Goal: Task Accomplishment & Management: Use online tool/utility

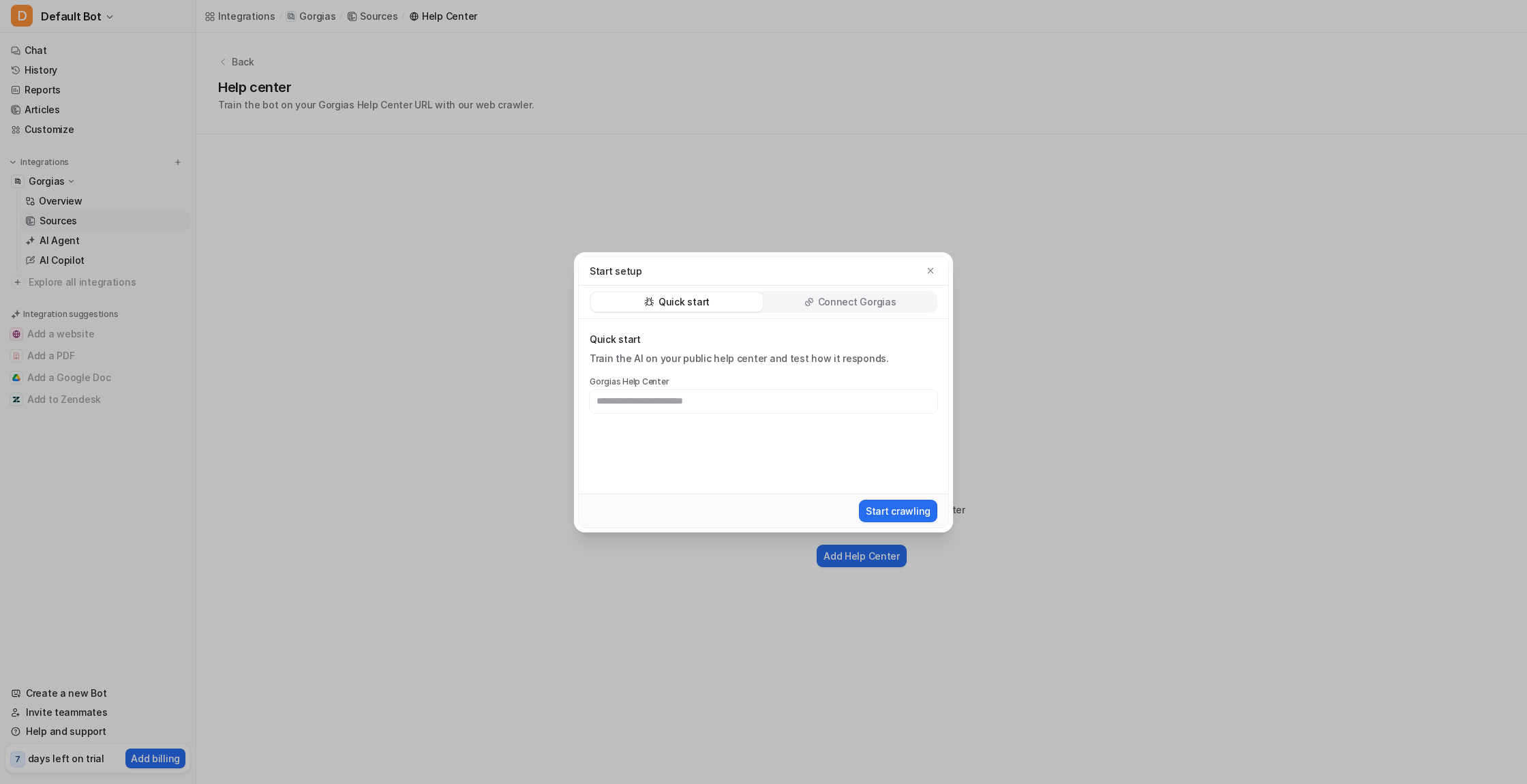
click at [1030, 191] on div "Start setup Quick start Connect Gorgias Quick start Train the AI on your public…" at bounding box center [763, 392] width 1527 height 784
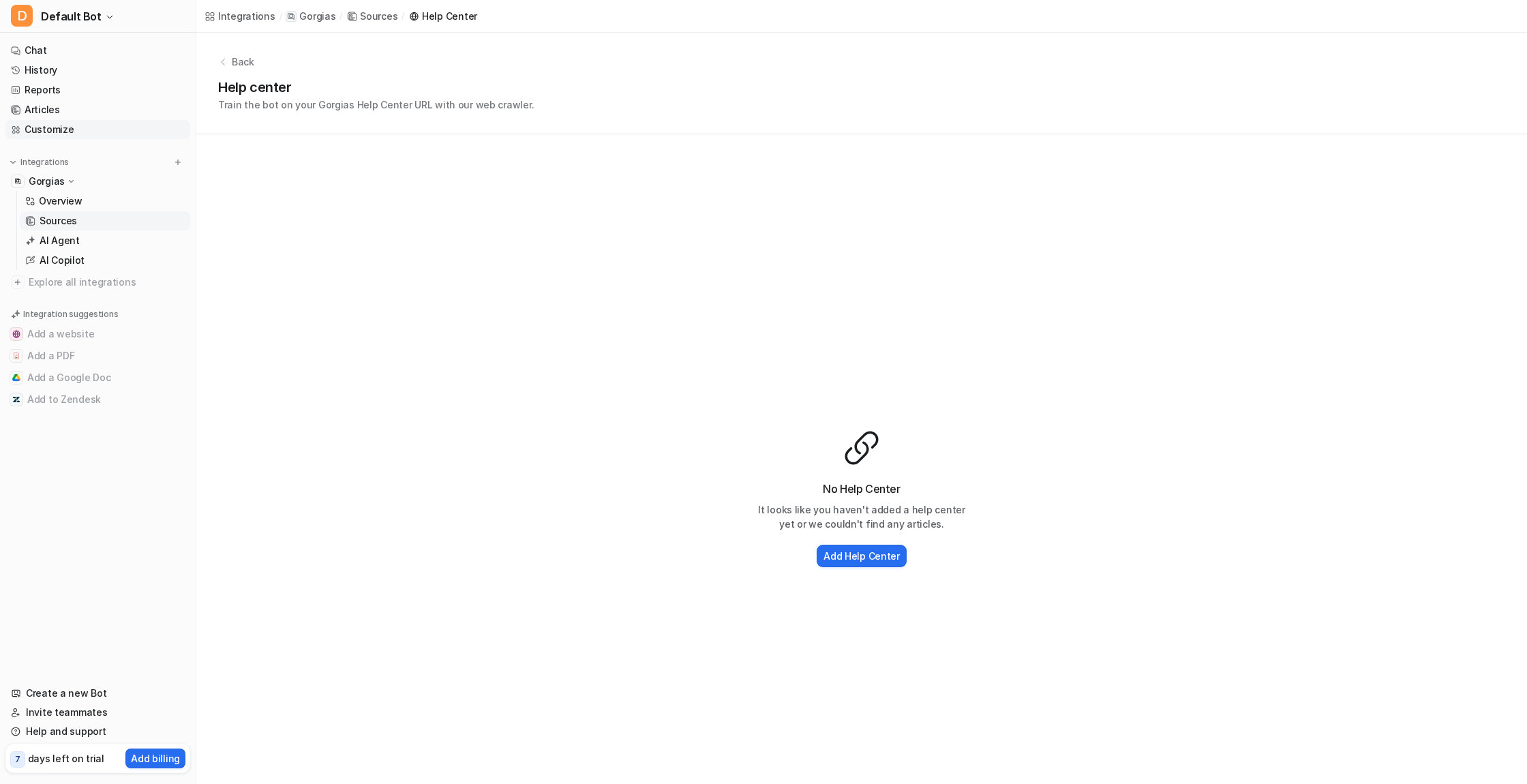
click at [53, 128] on link "Customize" at bounding box center [98, 129] width 185 height 19
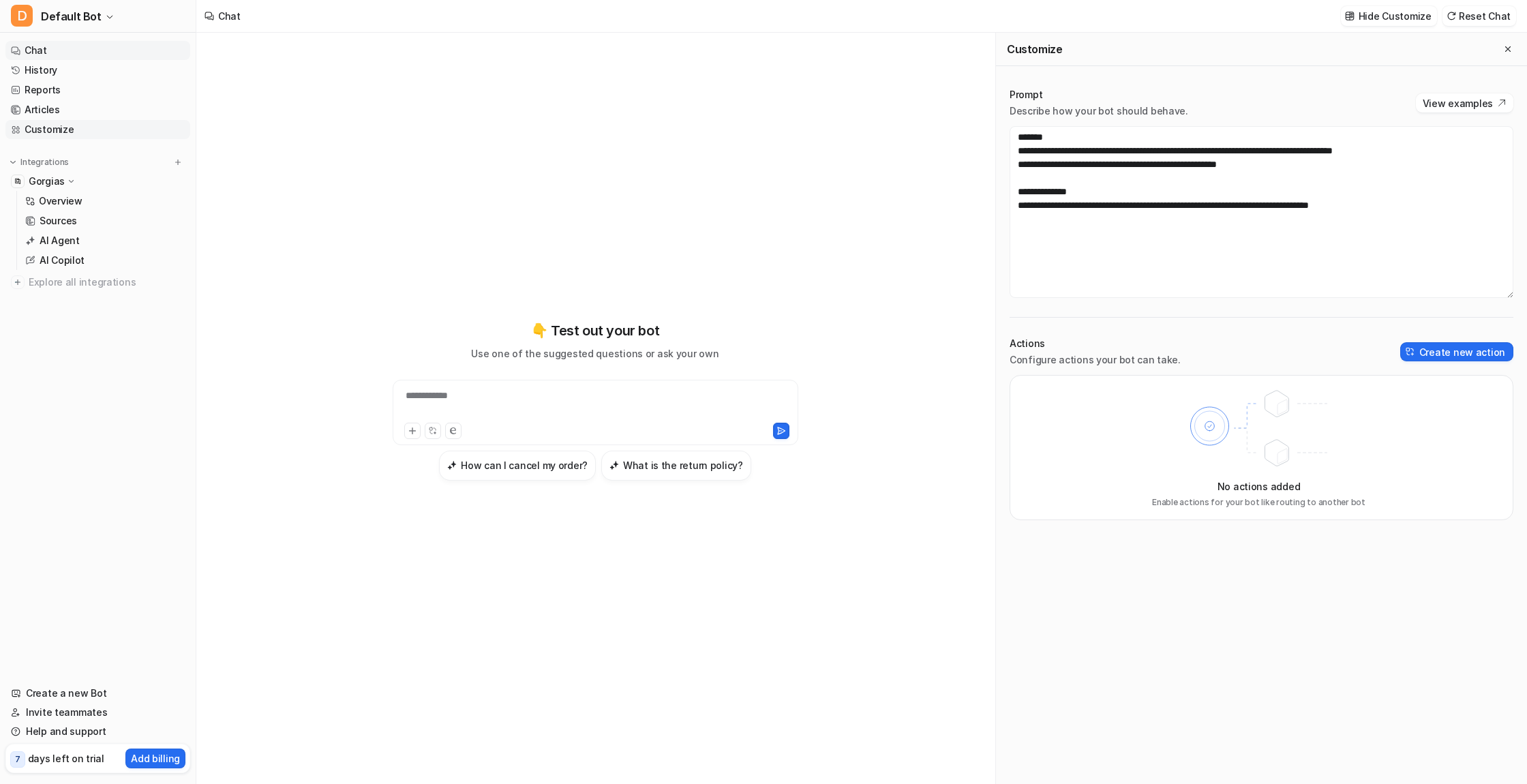
click at [53, 127] on link "Customize" at bounding box center [98, 129] width 185 height 19
drag, startPoint x: 1017, startPoint y: 136, endPoint x: 1240, endPoint y: 227, distance: 240.9
click at [1240, 227] on textarea "**********" at bounding box center [1262, 211] width 503 height 172
paste textarea "**********"
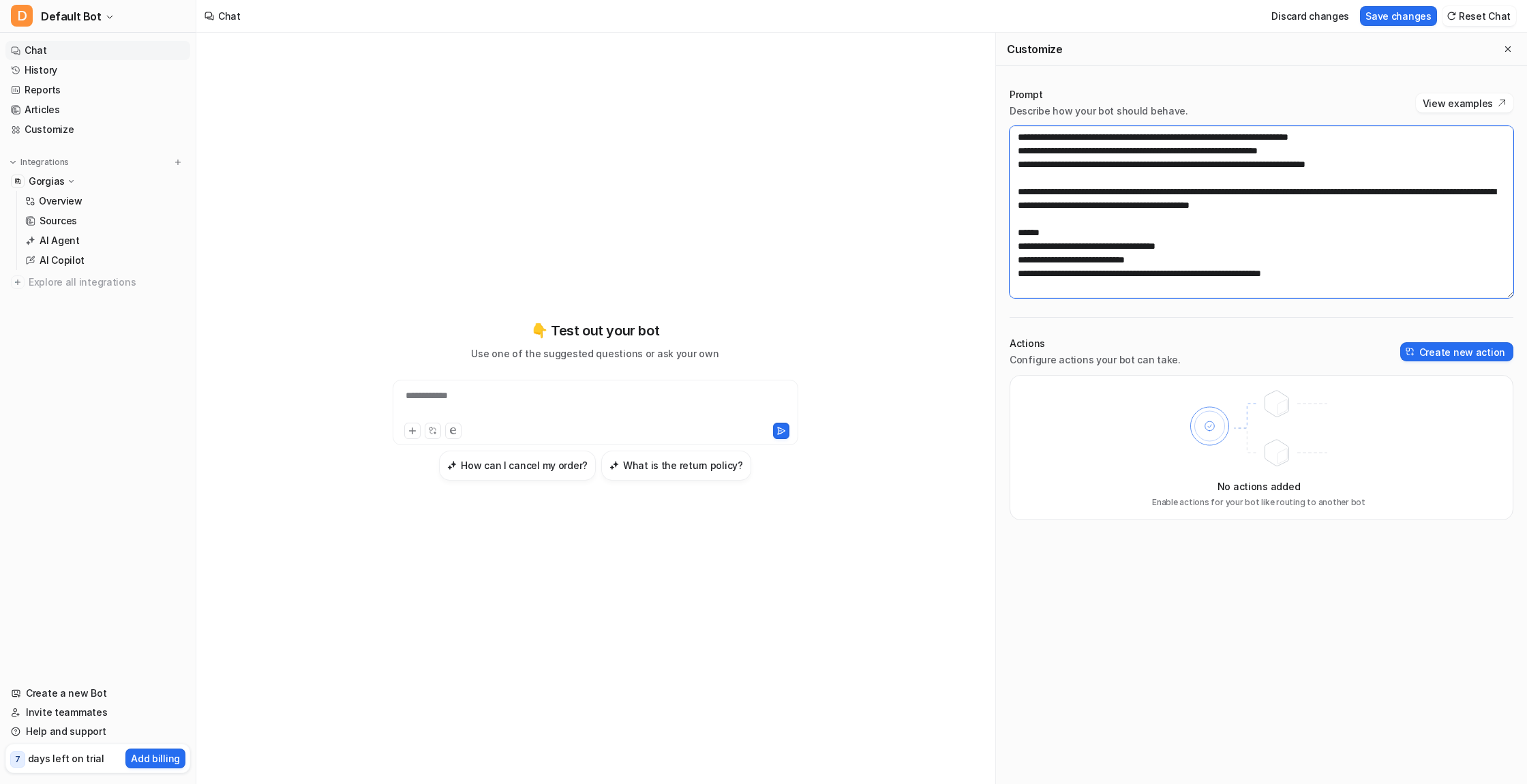
paste textarea "**********"
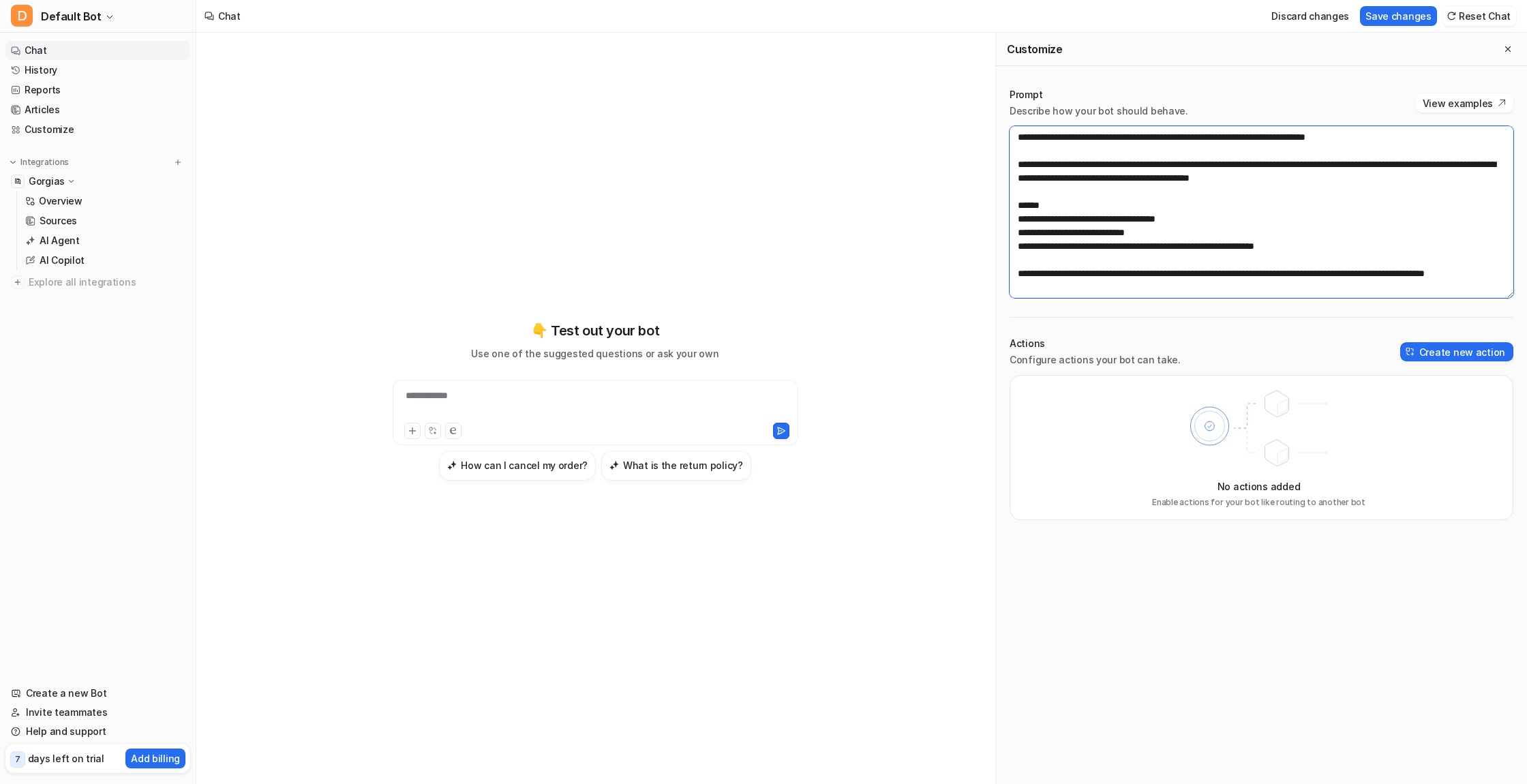
scroll to position [211, 0]
drag, startPoint x: 1205, startPoint y: 280, endPoint x: 1095, endPoint y: 280, distance: 110.0
click at [1095, 280] on textarea at bounding box center [1262, 211] width 503 height 172
type textarea "**********"
click at [1405, 14] on button "Save changes" at bounding box center [1398, 16] width 77 height 19
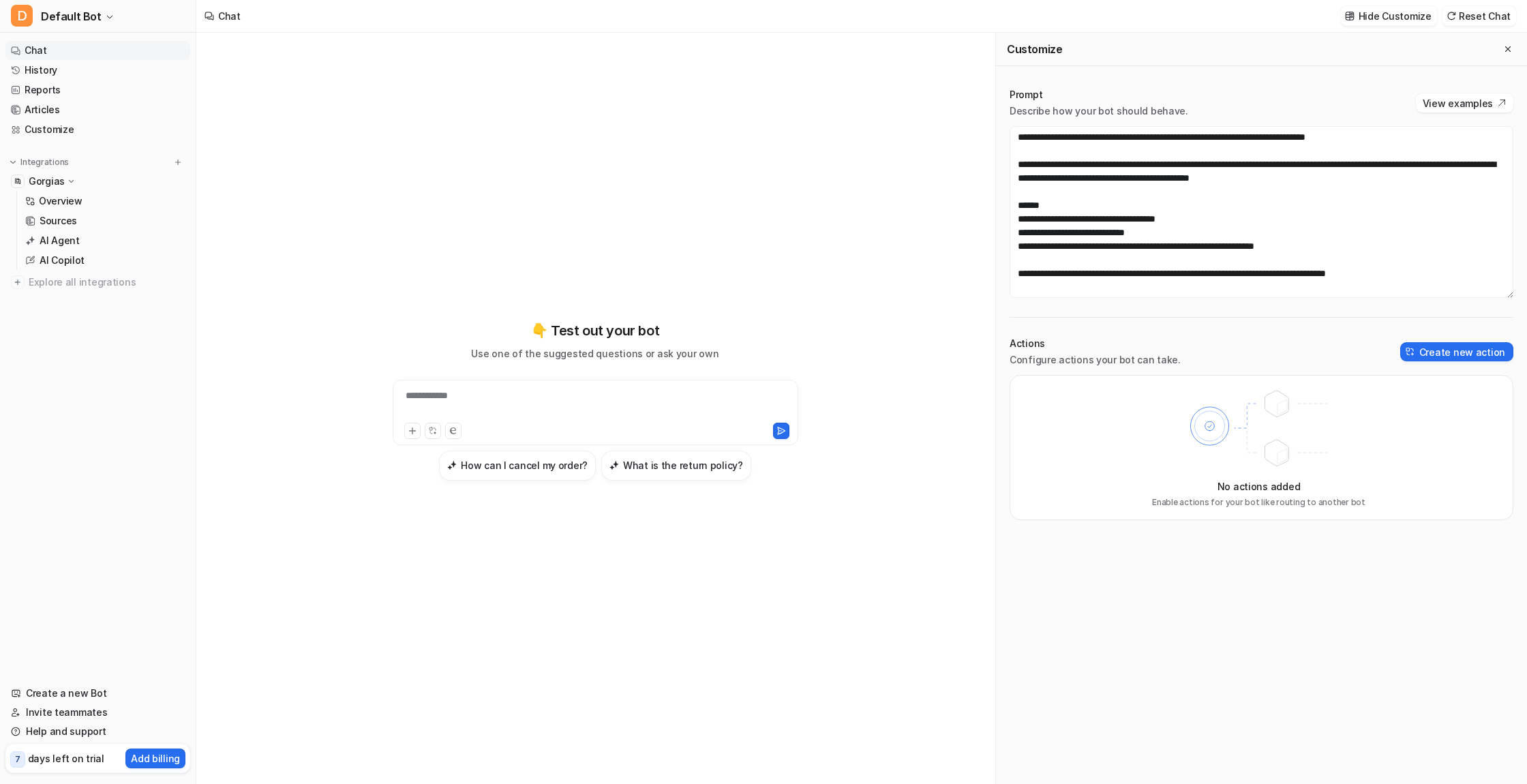
scroll to position [0, 0]
click at [1451, 350] on button "Create new action" at bounding box center [1457, 352] width 113 height 19
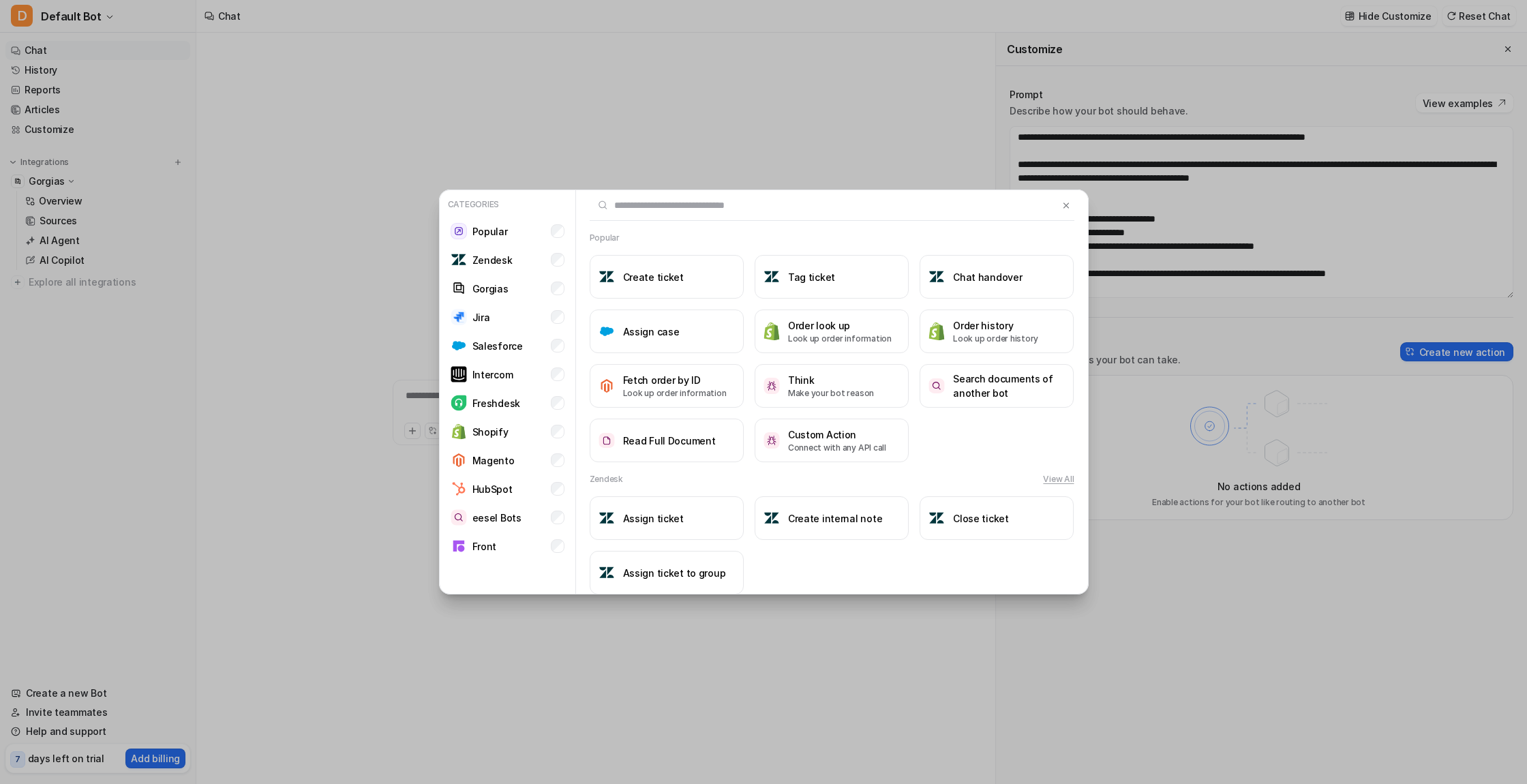
click at [1275, 427] on div "Categories Popular Zendesk Gorgias Jira Salesforce Intercom Freshdesk Shopify M…" at bounding box center [763, 392] width 1527 height 784
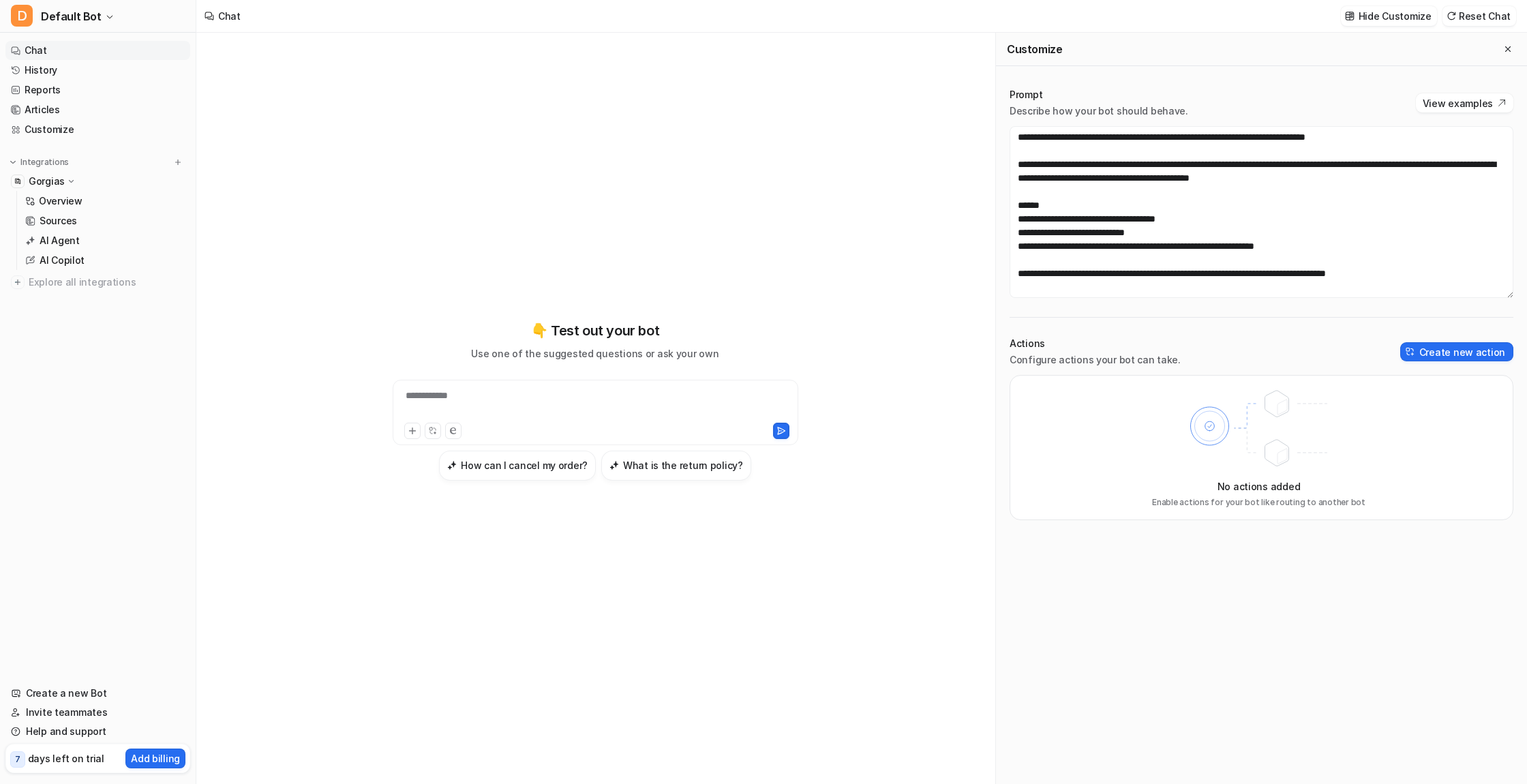
click at [1055, 427] on div "No actions added Enable actions for your bot like routing to another bot" at bounding box center [1262, 447] width 503 height 145
click at [1047, 427] on div "No actions added Enable actions for your bot like routing to another bot" at bounding box center [1262, 447] width 503 height 145
click at [1459, 350] on button "Create new action" at bounding box center [1457, 352] width 113 height 19
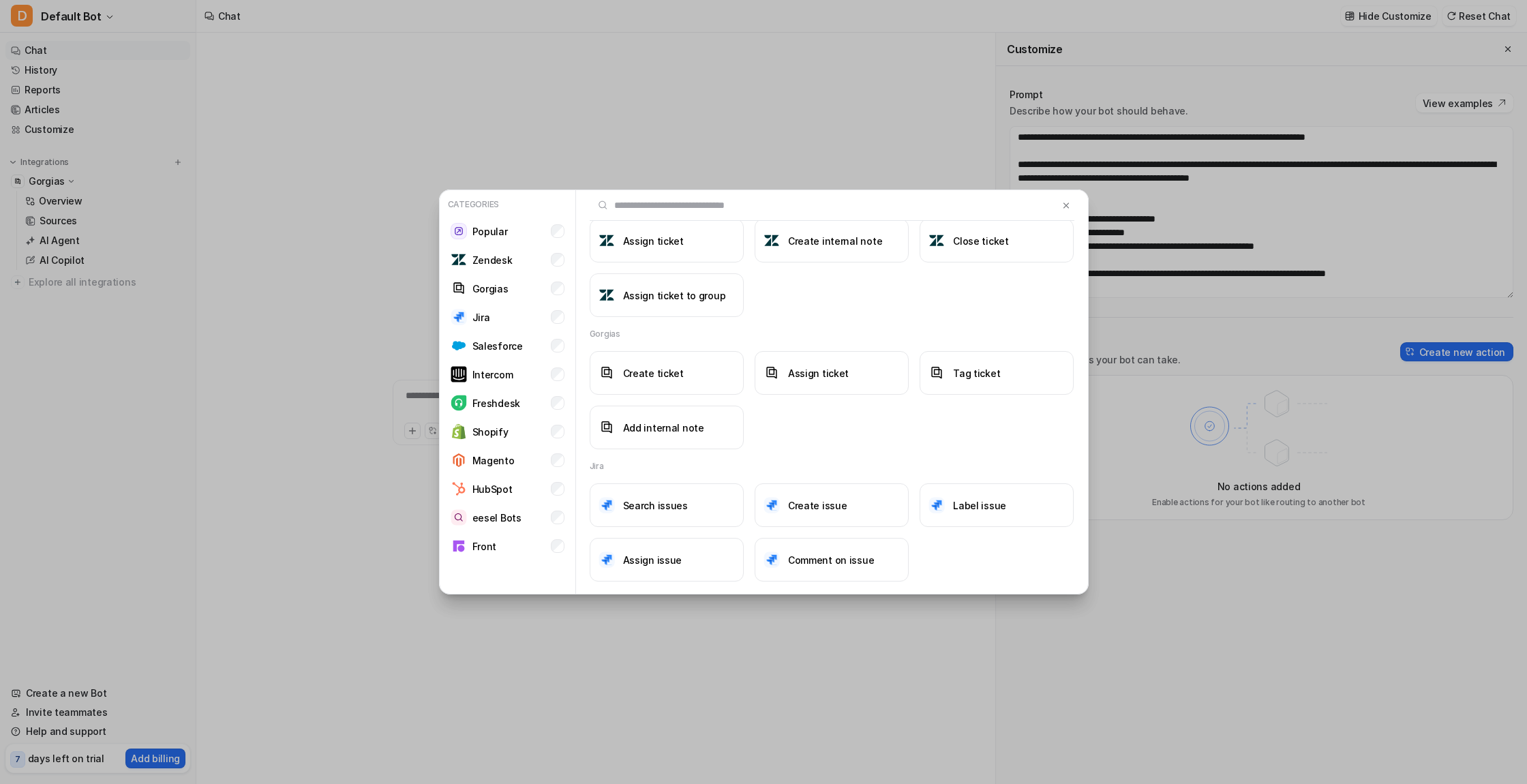
scroll to position [277, 0]
click at [1069, 201] on img at bounding box center [1066, 206] width 9 height 10
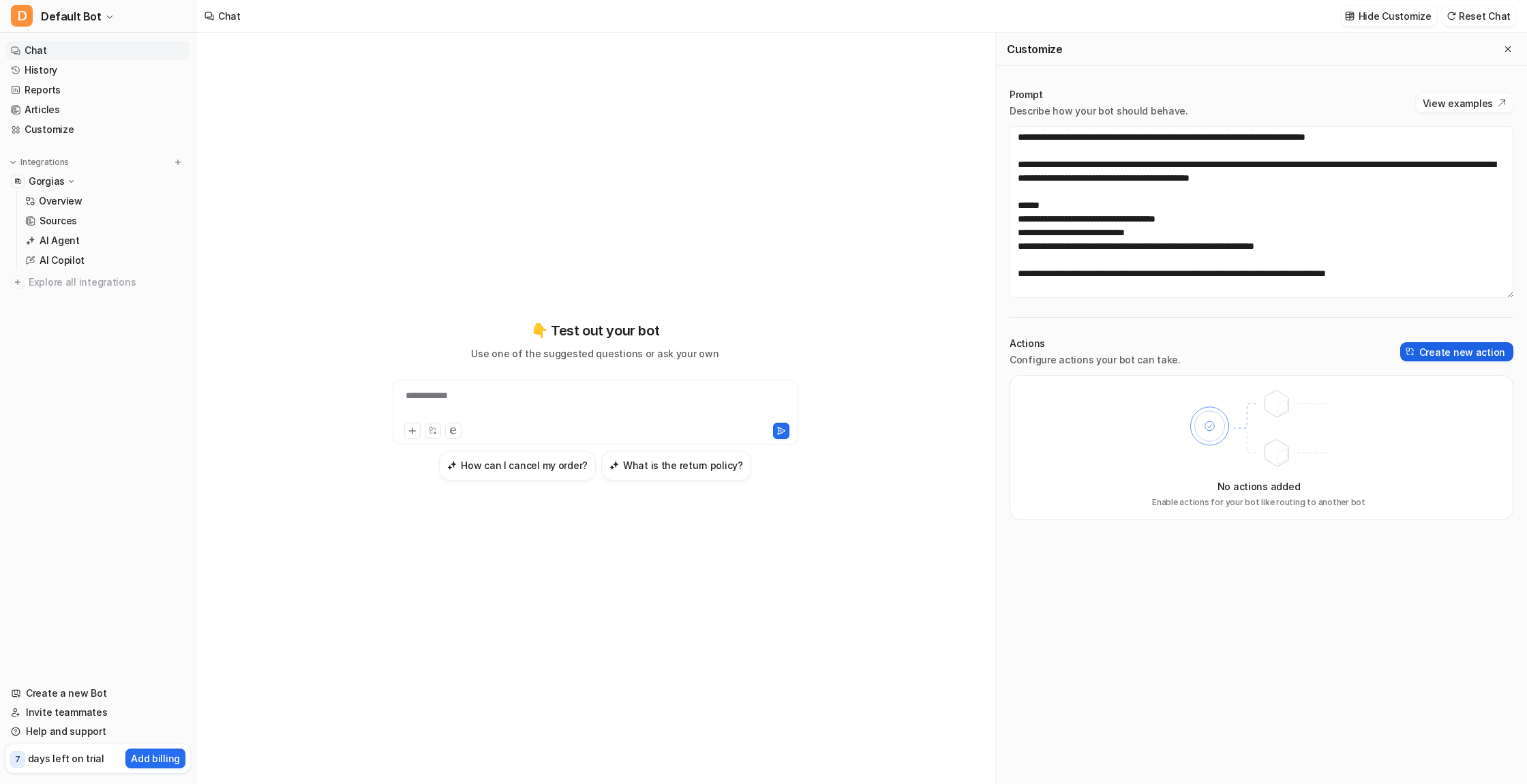
click at [1464, 350] on button "Create new action" at bounding box center [1457, 352] width 113 height 19
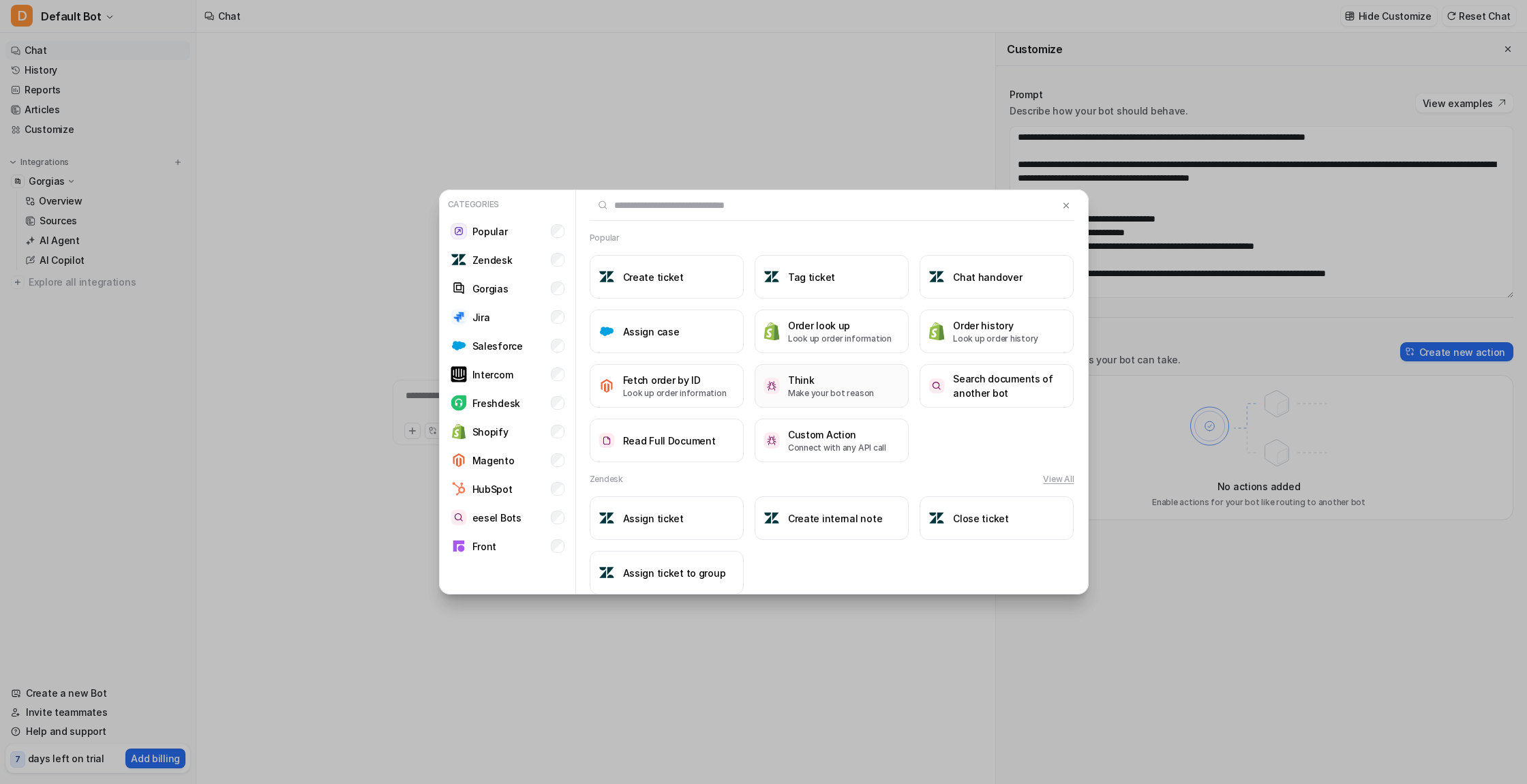
scroll to position [0, 0]
click at [486, 288] on p "Gorgias" at bounding box center [491, 288] width 36 height 14
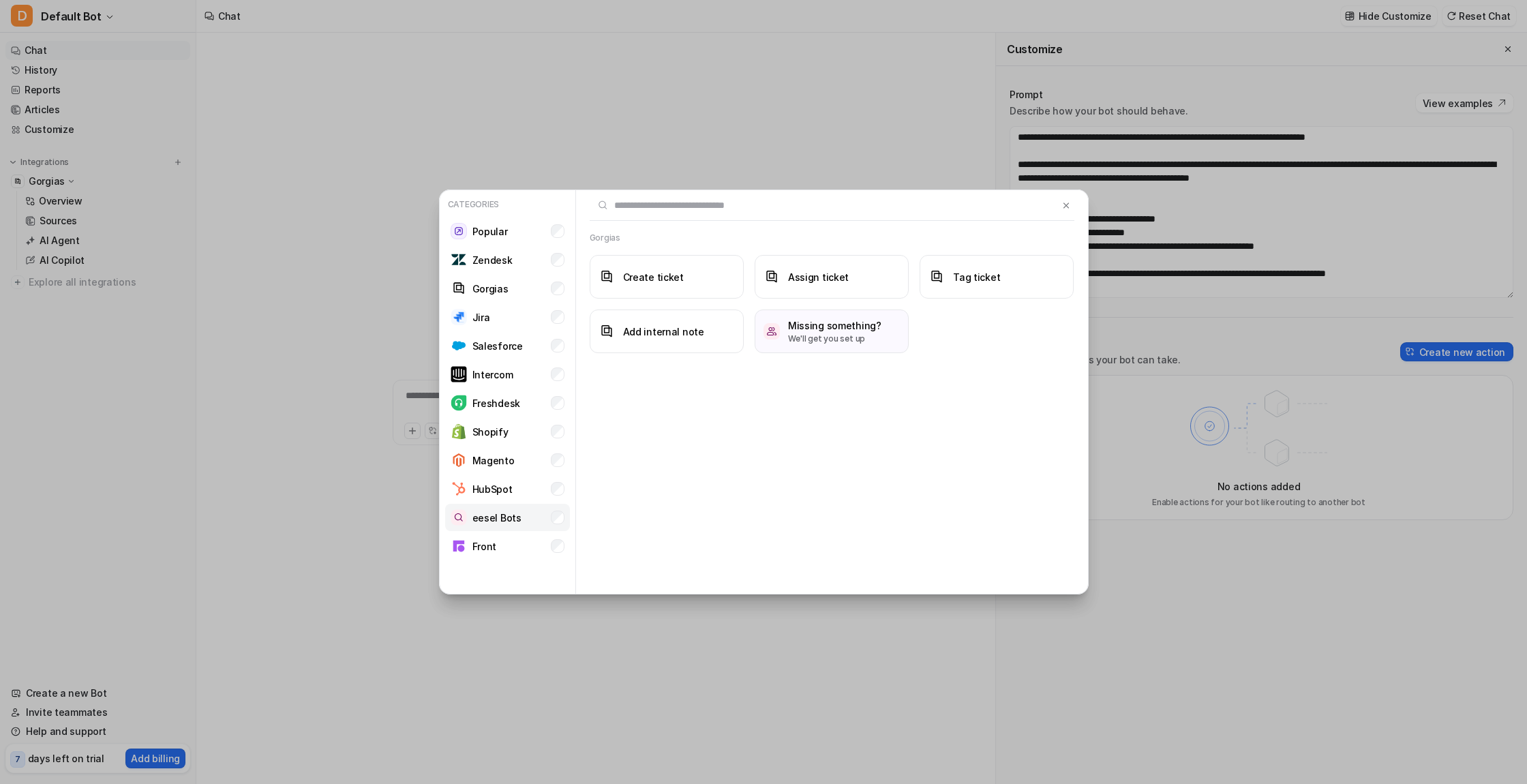
click at [488, 517] on p "eesel Bots" at bounding box center [497, 518] width 49 height 14
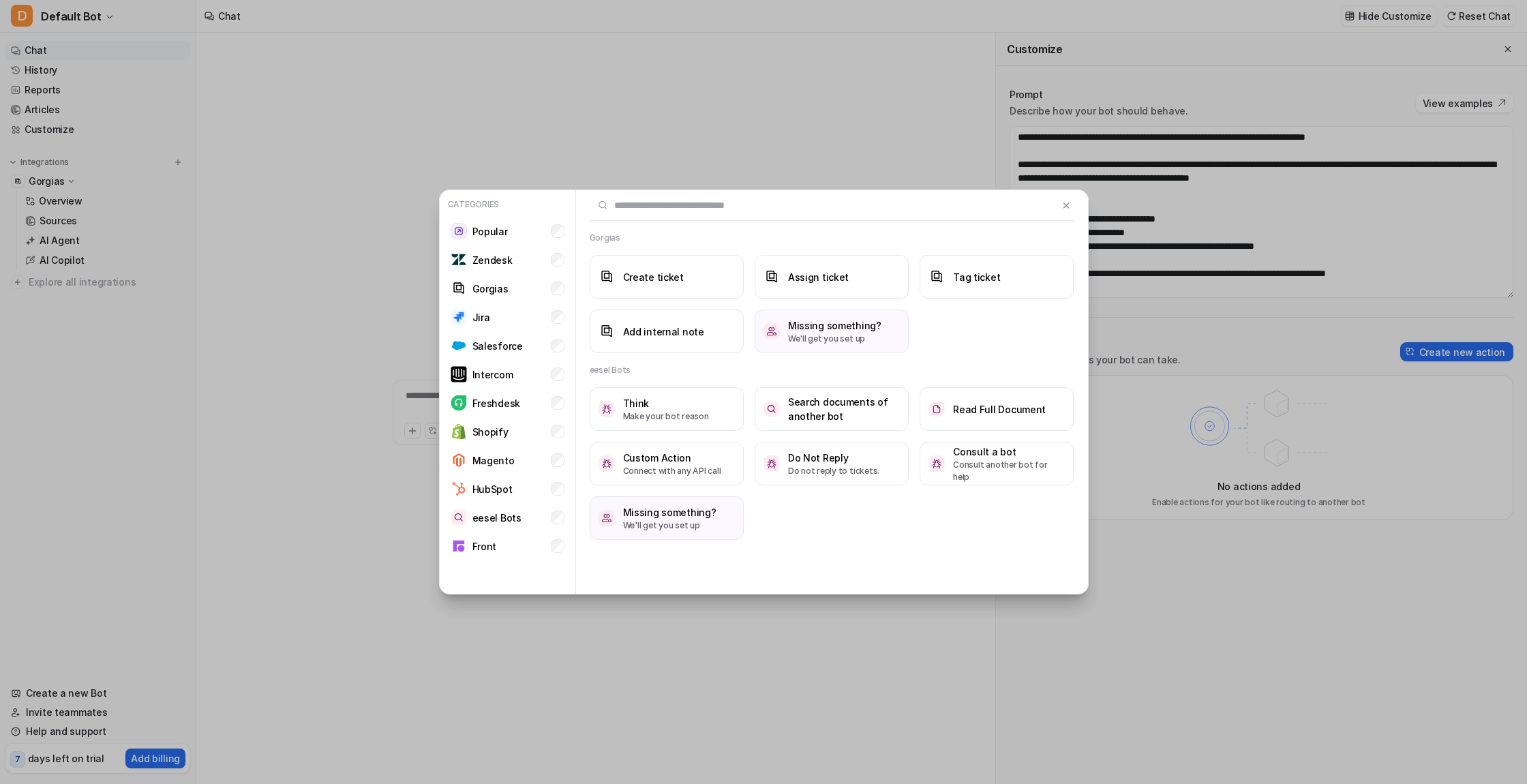
click at [348, 294] on div "Categories Popular Zendesk Gorgias Jira Salesforce Intercom Freshdesk Shopify M…" at bounding box center [763, 392] width 1527 height 784
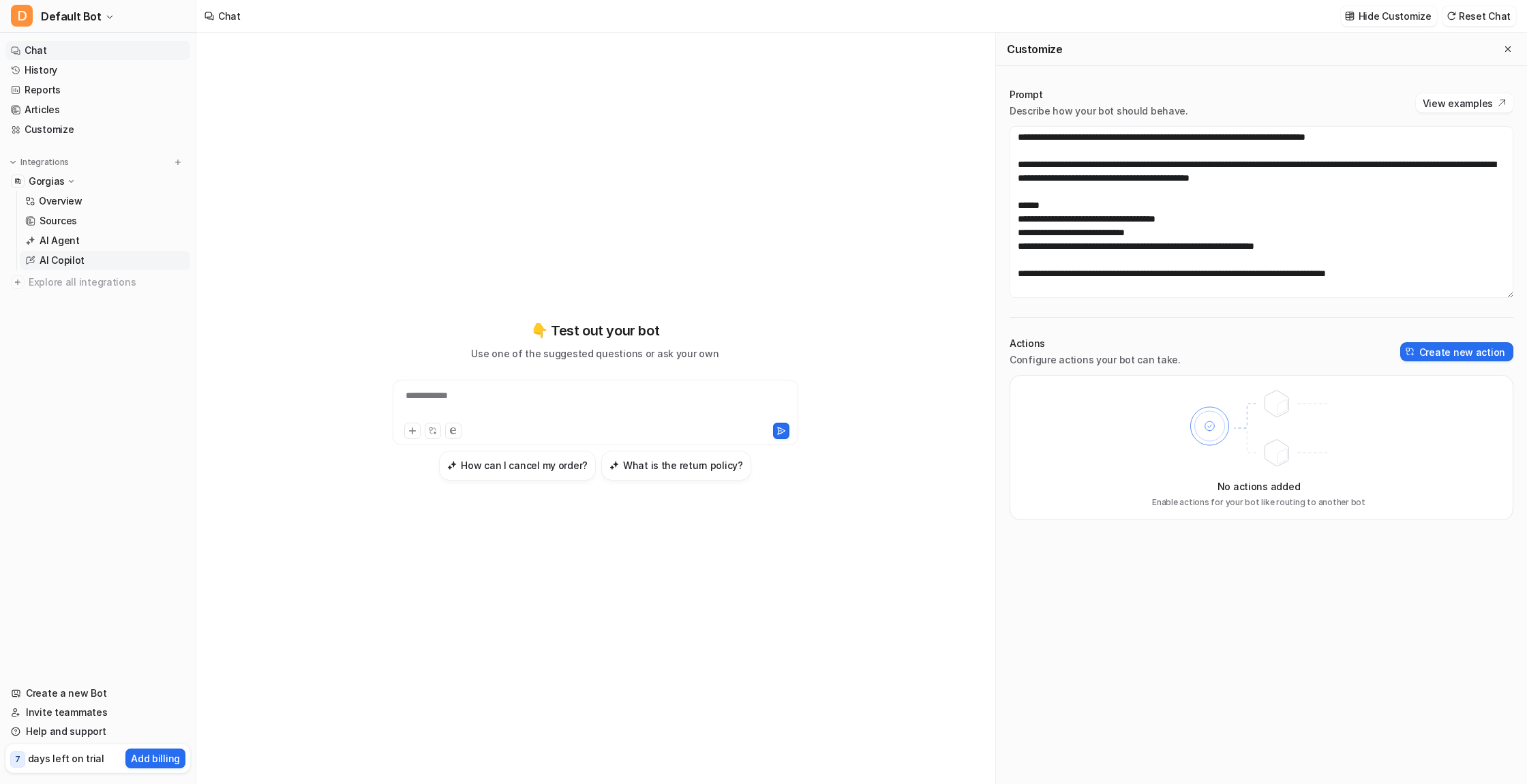
click at [61, 257] on p "AI Copilot" at bounding box center [62, 260] width 45 height 14
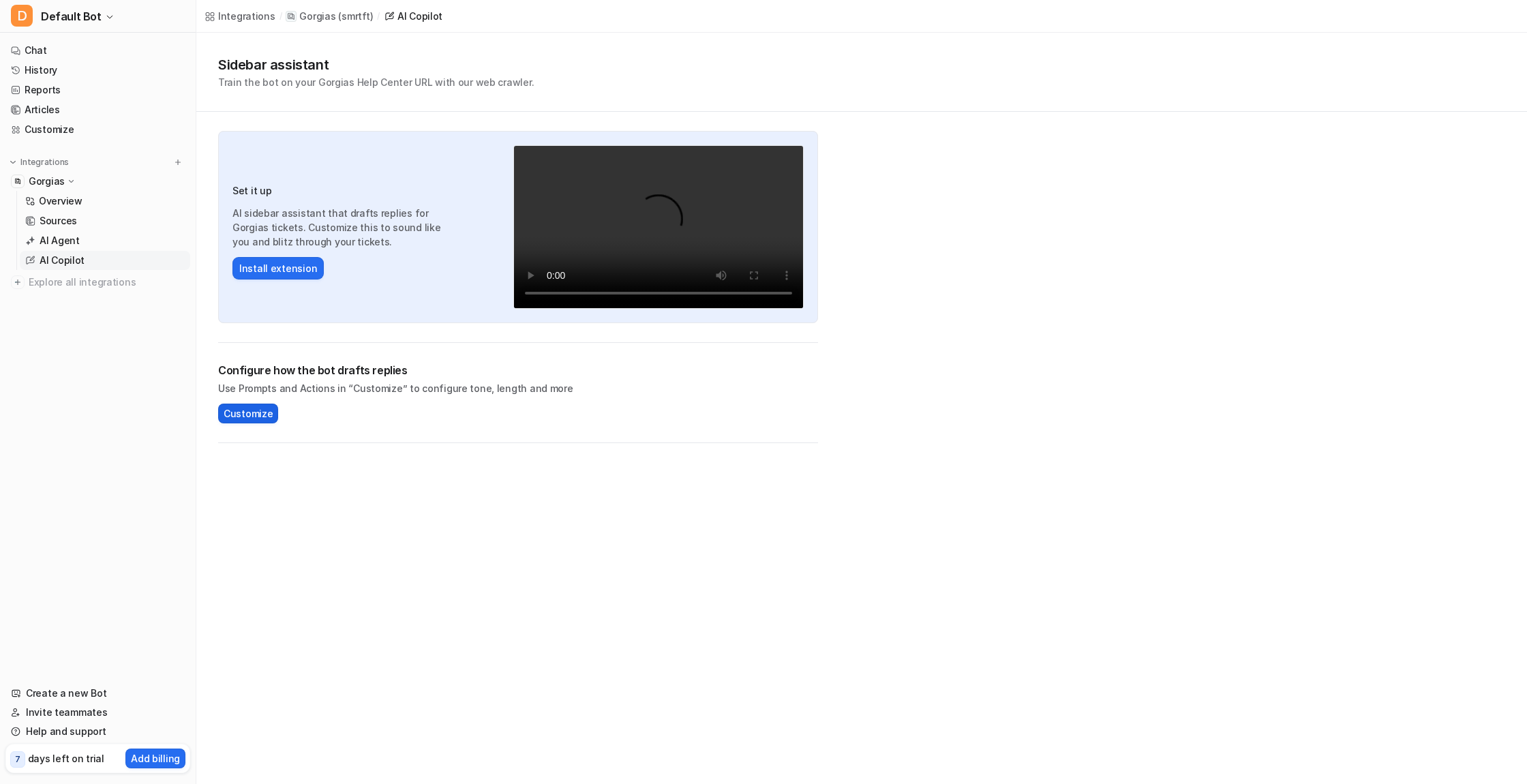
drag, startPoint x: 255, startPoint y: 412, endPoint x: 270, endPoint y: 411, distance: 15.0
click at [255, 412] on span "Customize" at bounding box center [248, 414] width 49 height 14
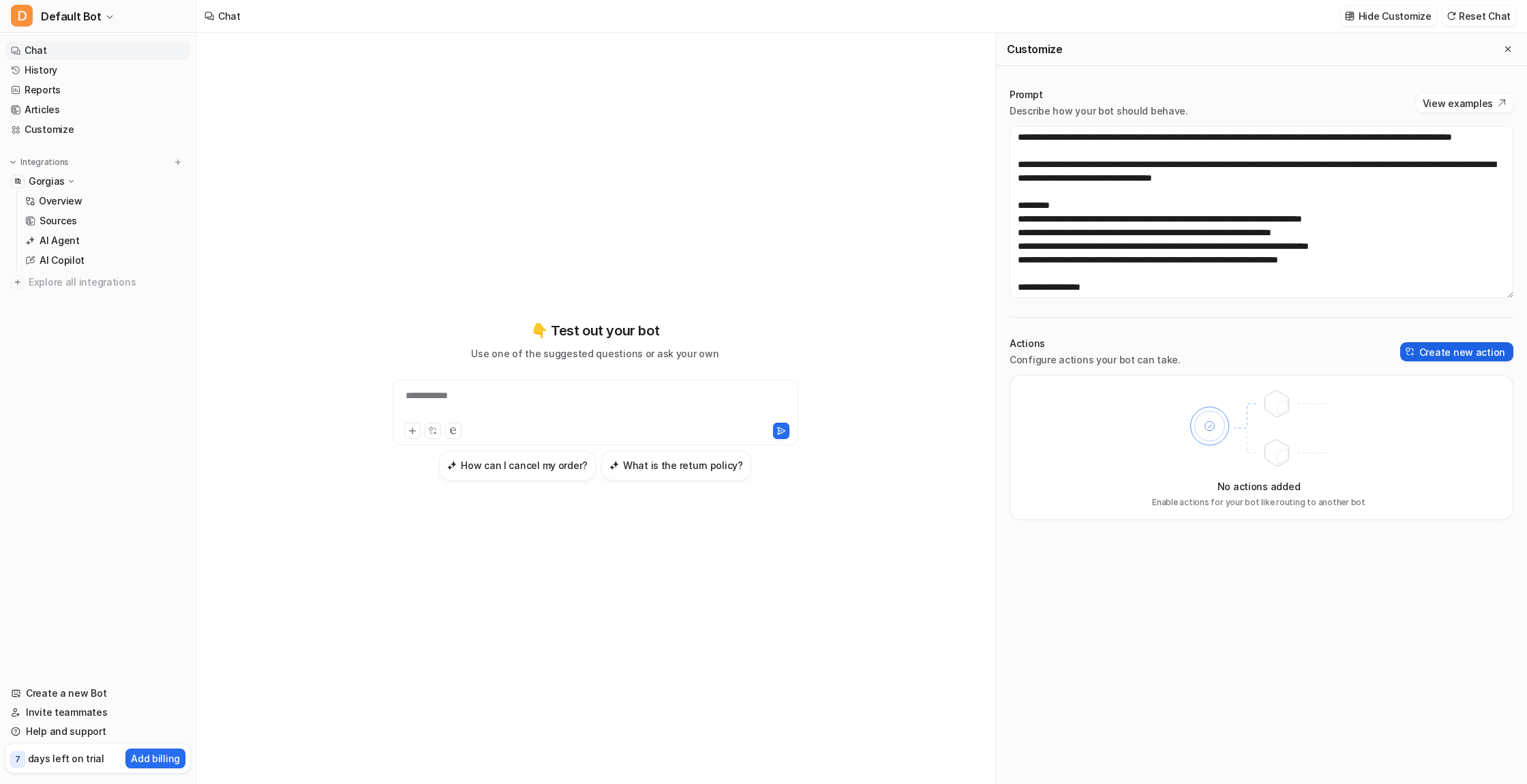
click at [1441, 351] on button "Create new action" at bounding box center [1457, 352] width 113 height 19
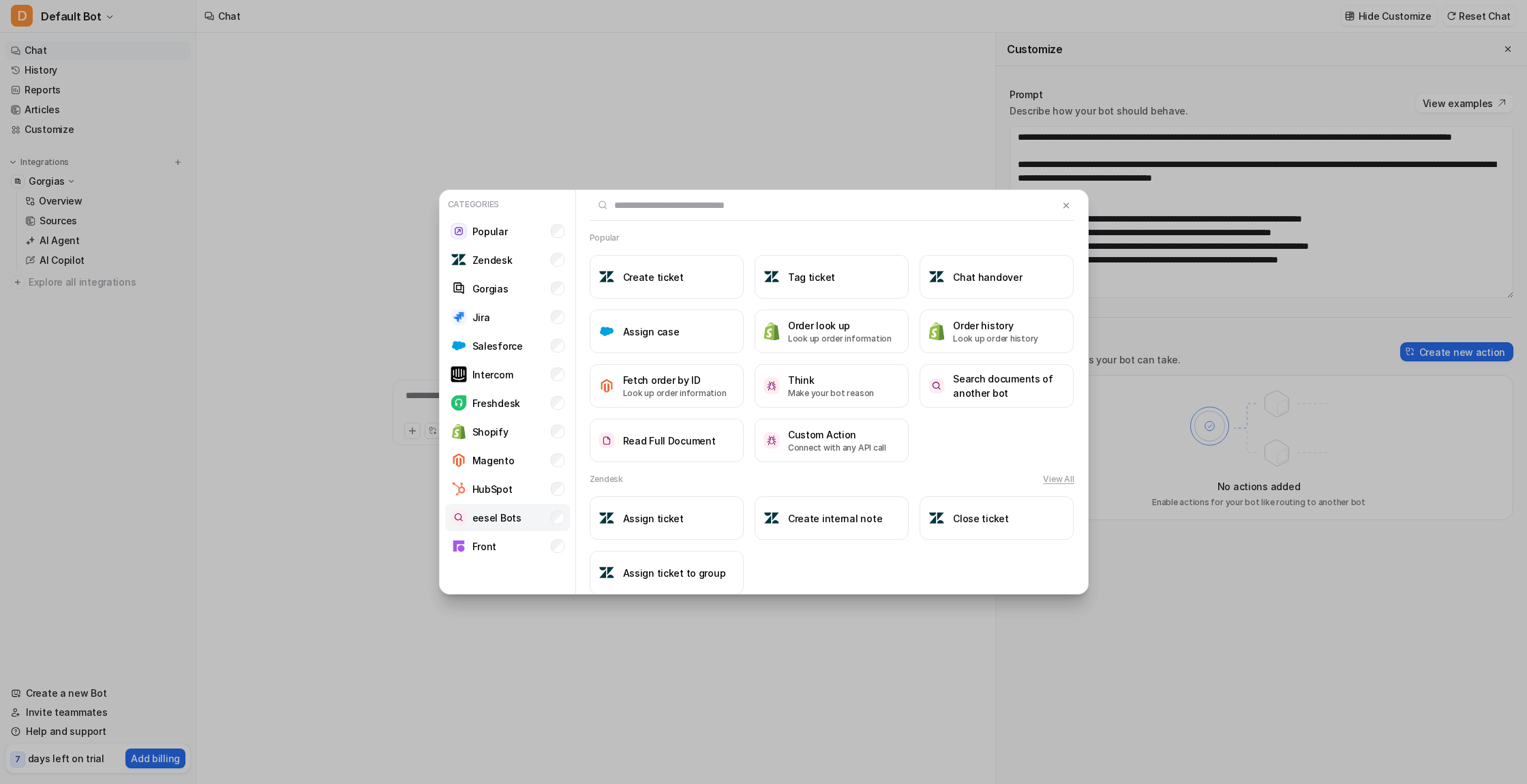
click at [490, 518] on p "eesel Bots" at bounding box center [497, 518] width 49 height 14
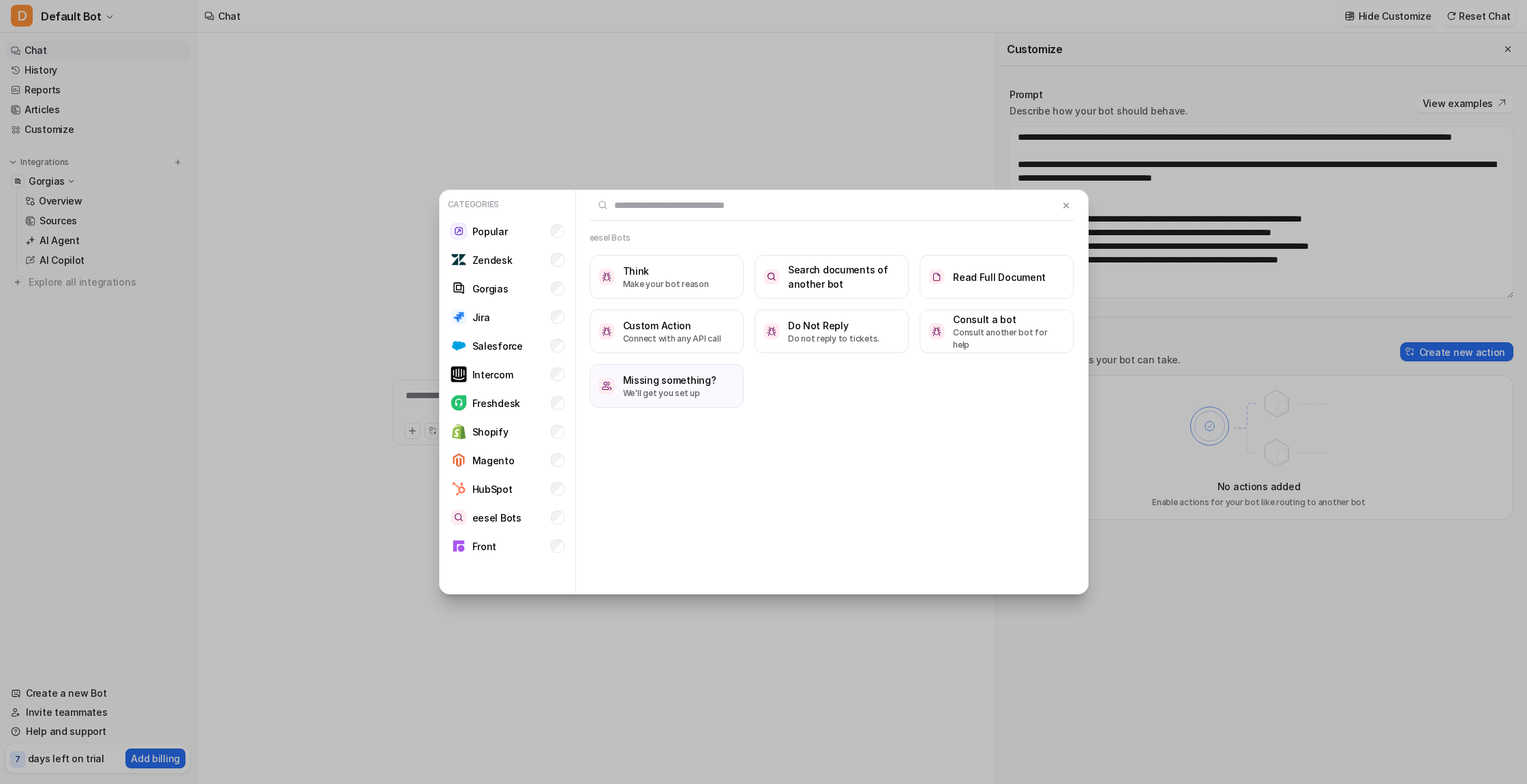
click at [336, 285] on div "Categories Popular Zendesk Gorgias Jira Salesforce Intercom Freshdesk Shopify M…" at bounding box center [763, 392] width 1527 height 784
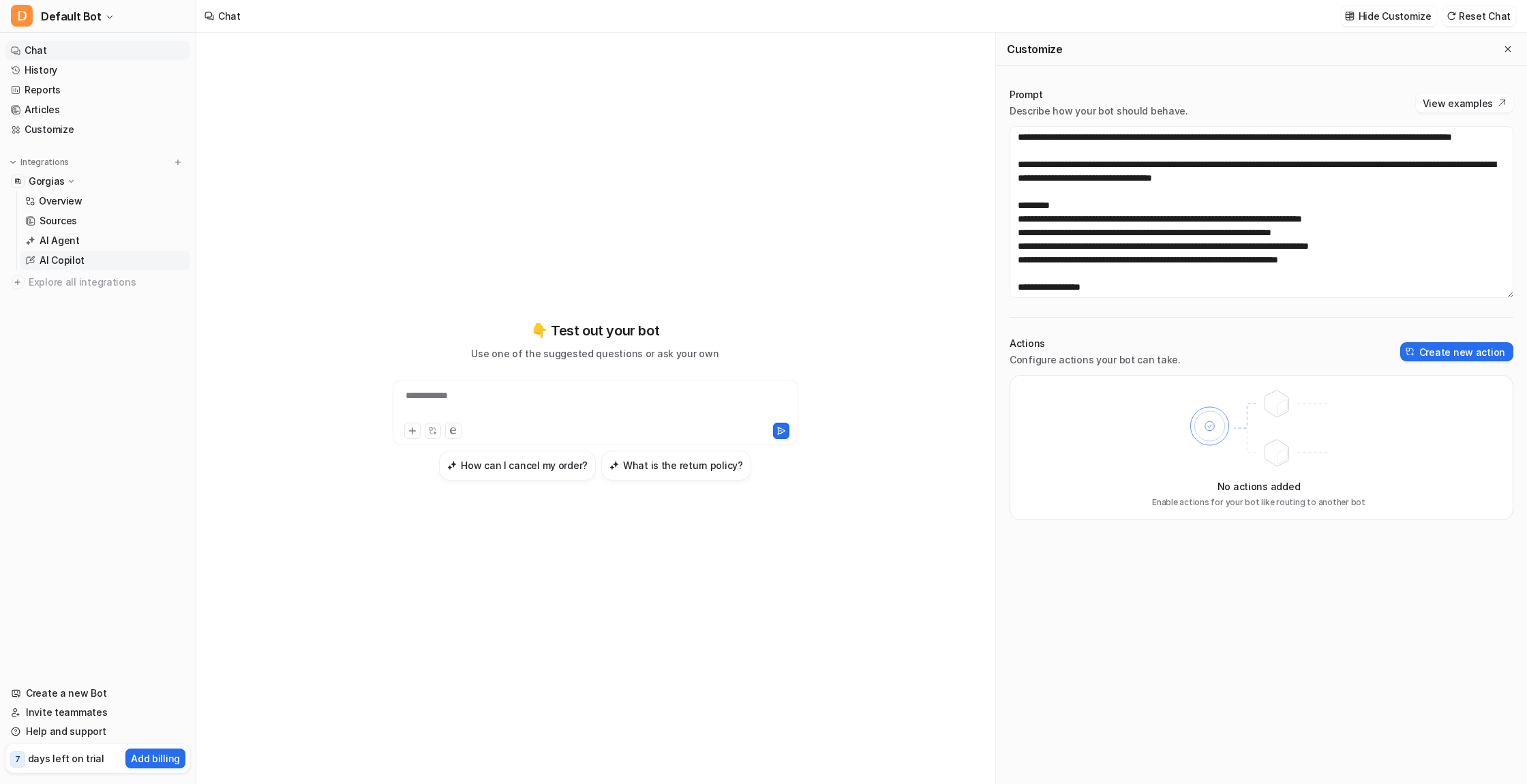
click at [75, 260] on p "AI Copilot" at bounding box center [62, 260] width 45 height 14
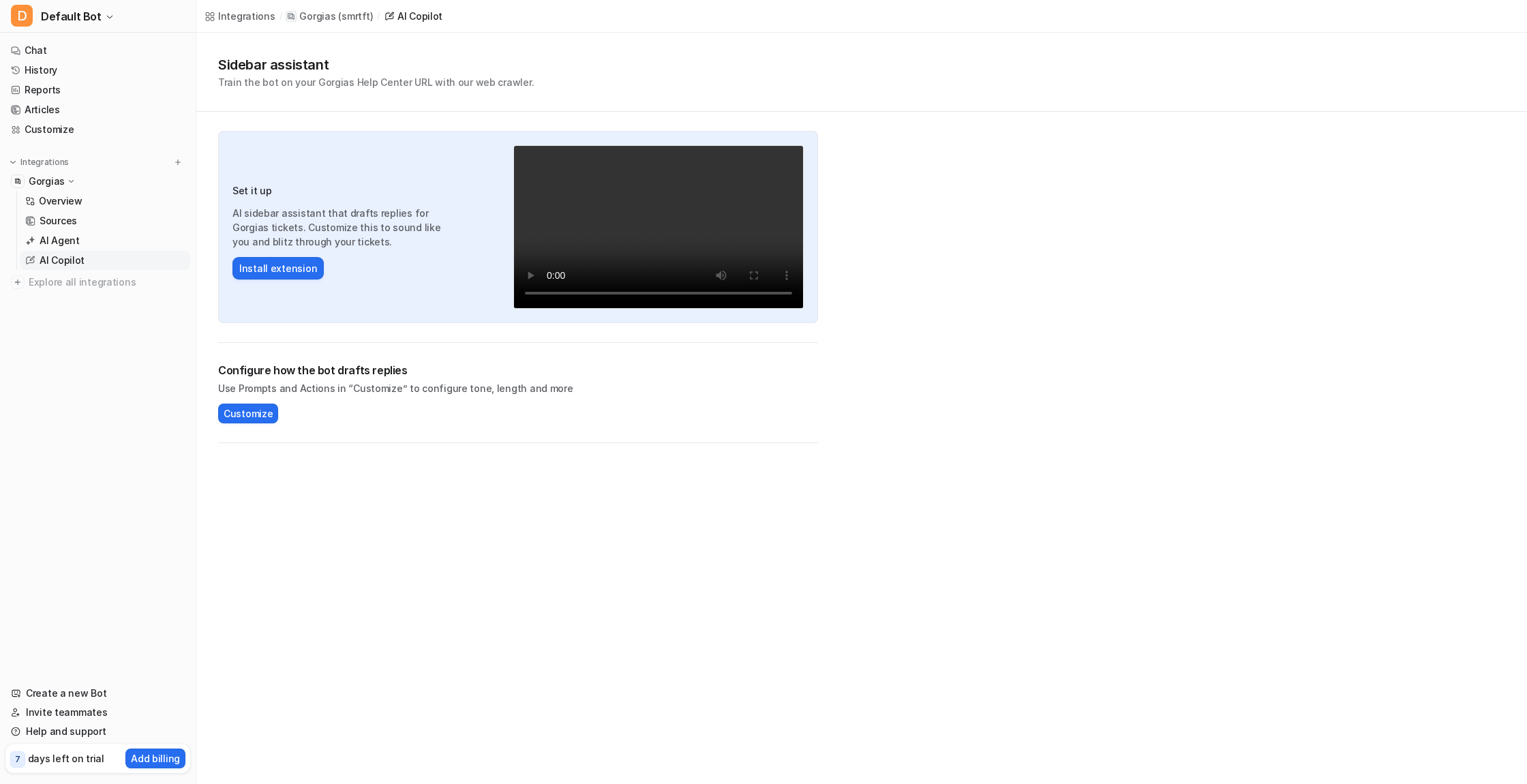
click at [75, 260] on p "AI Copilot" at bounding box center [62, 260] width 45 height 14
click at [407, 15] on div "AI Copilot" at bounding box center [420, 16] width 45 height 14
click at [49, 259] on p "AI Copilot" at bounding box center [62, 260] width 45 height 14
click at [270, 268] on button "Install extension" at bounding box center [278, 268] width 91 height 22
